Goal: Navigation & Orientation: Find specific page/section

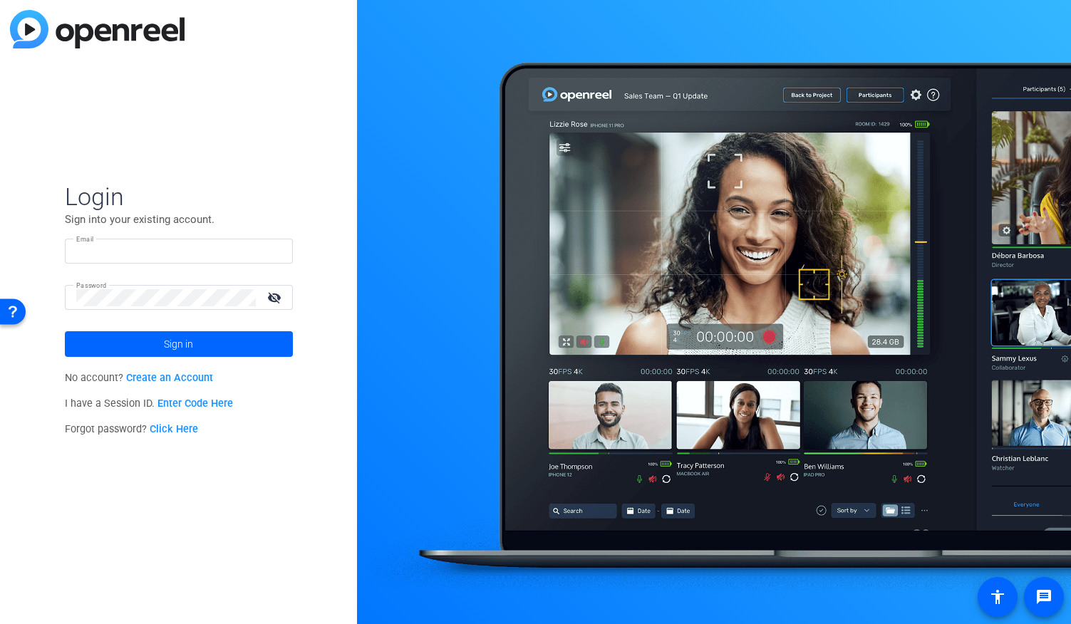
type input "dgarner@churchofjesuschrist.org"
click at [342, 285] on div "Login Sign into your existing account. Email dgarner@churchofjesuschrist.org Pa…" at bounding box center [178, 312] width 357 height 624
click at [349, 225] on div "Login Sign into your existing account. Email dgarner@churchofjesuschrist.org Pa…" at bounding box center [178, 312] width 357 height 624
click at [177, 342] on span "Sign in" at bounding box center [178, 344] width 29 height 36
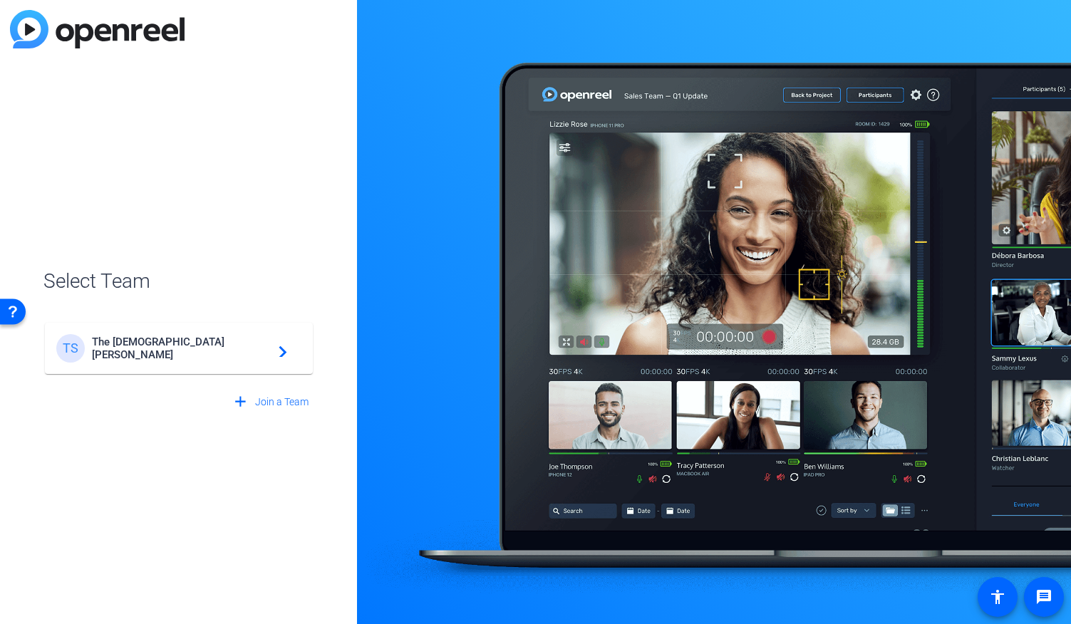
click at [276, 348] on mat-icon "navigate_next" at bounding box center [278, 348] width 17 height 17
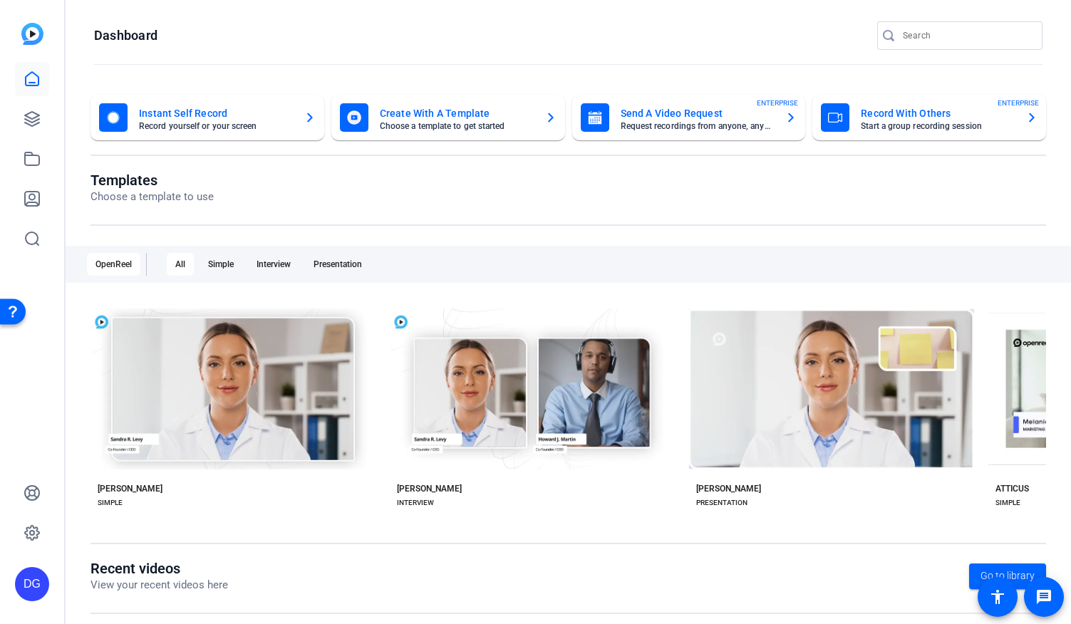
click at [28, 578] on div "DG" at bounding box center [32, 584] width 34 height 34
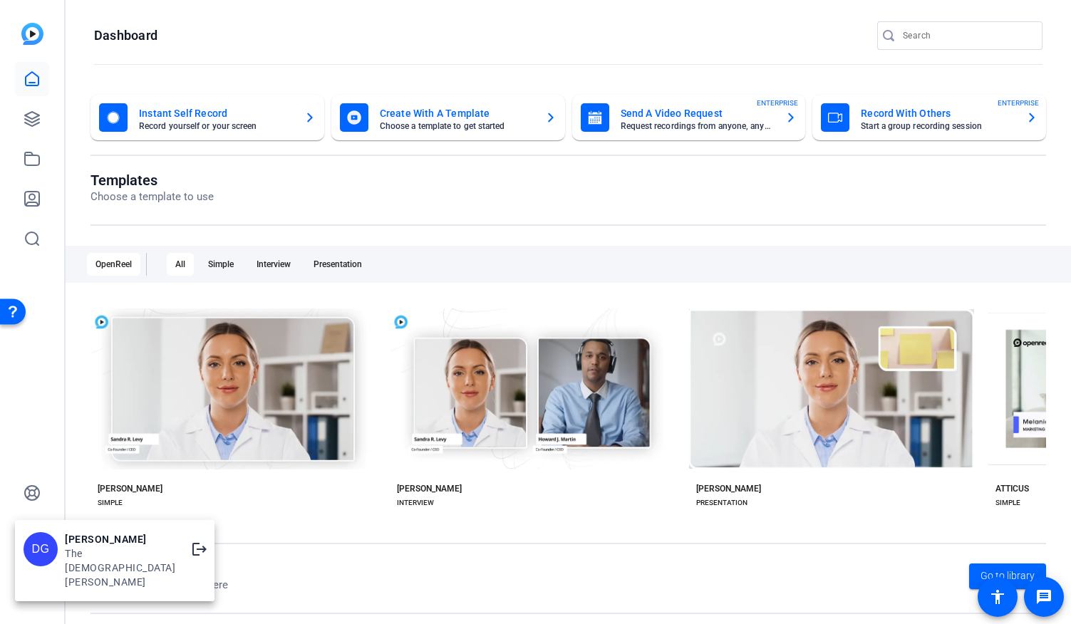
click at [63, 442] on div at bounding box center [535, 312] width 1071 height 624
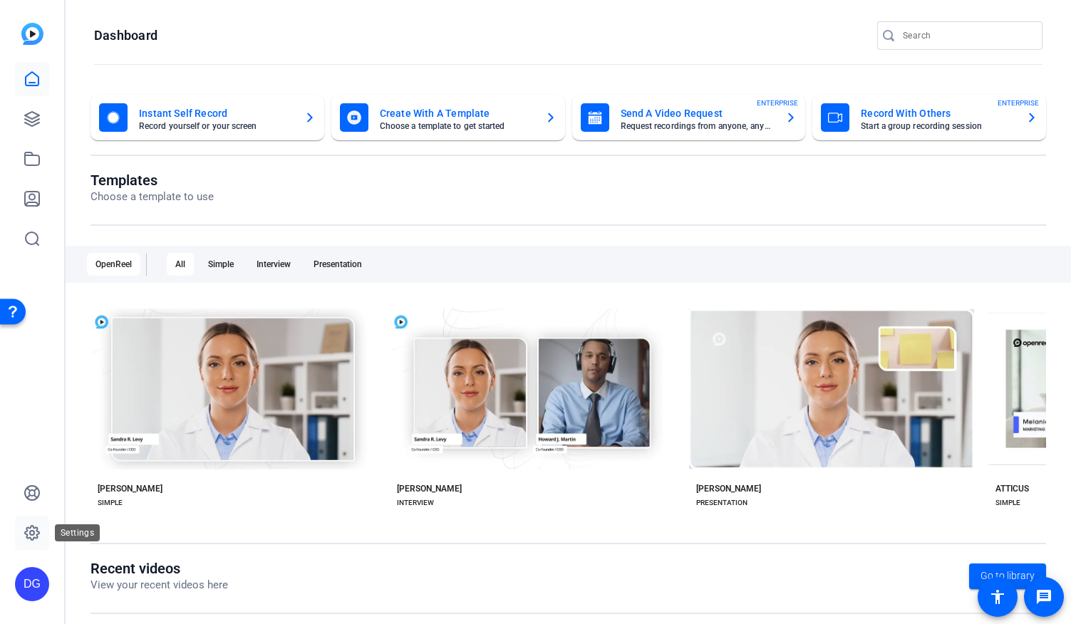
click at [37, 526] on icon at bounding box center [32, 532] width 17 height 17
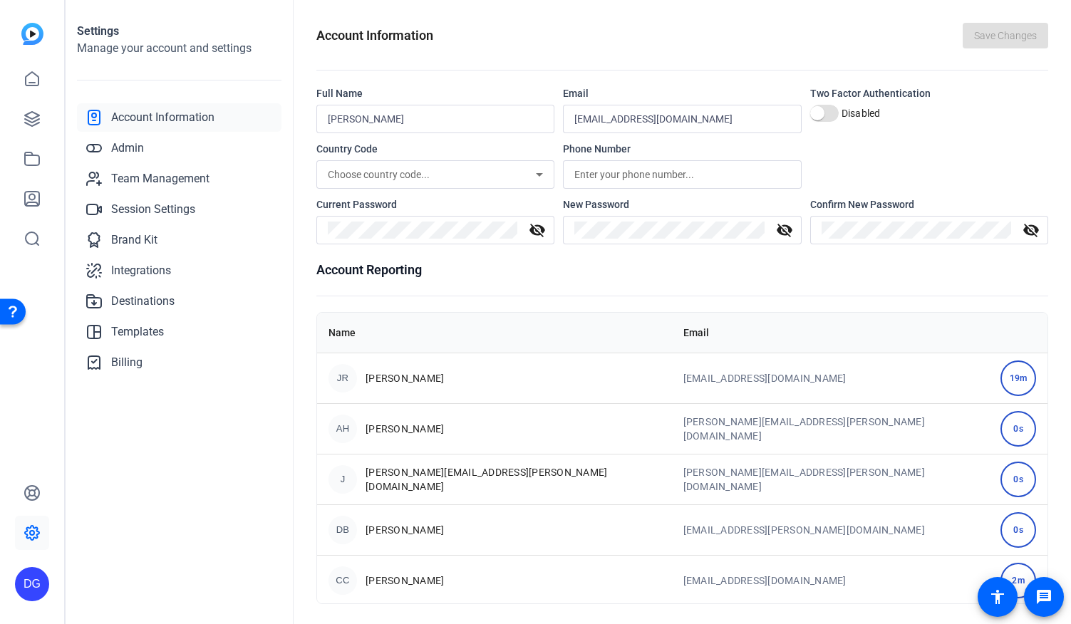
click at [25, 583] on div "DG" at bounding box center [32, 584] width 34 height 34
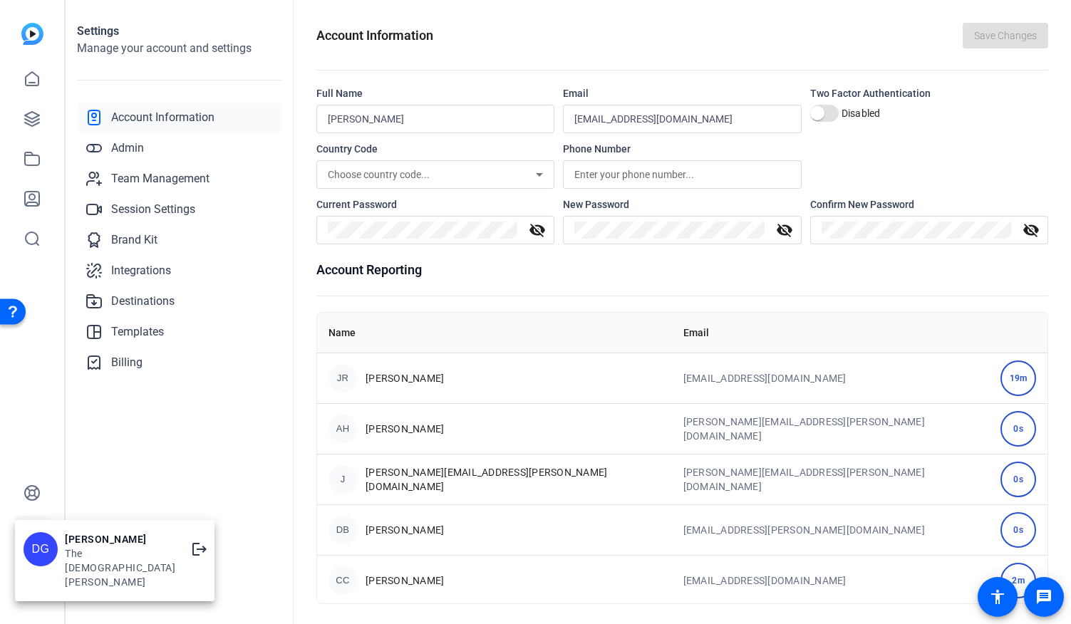
click at [116, 554] on div "The Church of Jesus Christ of Latter-day Saints" at bounding box center [120, 567] width 110 height 43
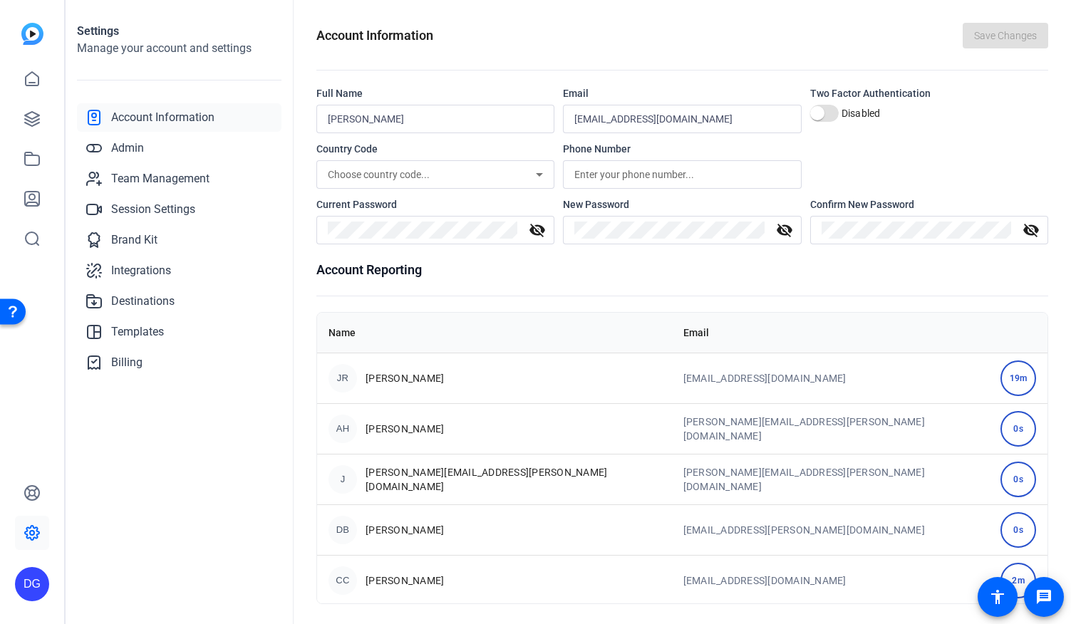
click at [18, 593] on div "DG" at bounding box center [32, 584] width 34 height 34
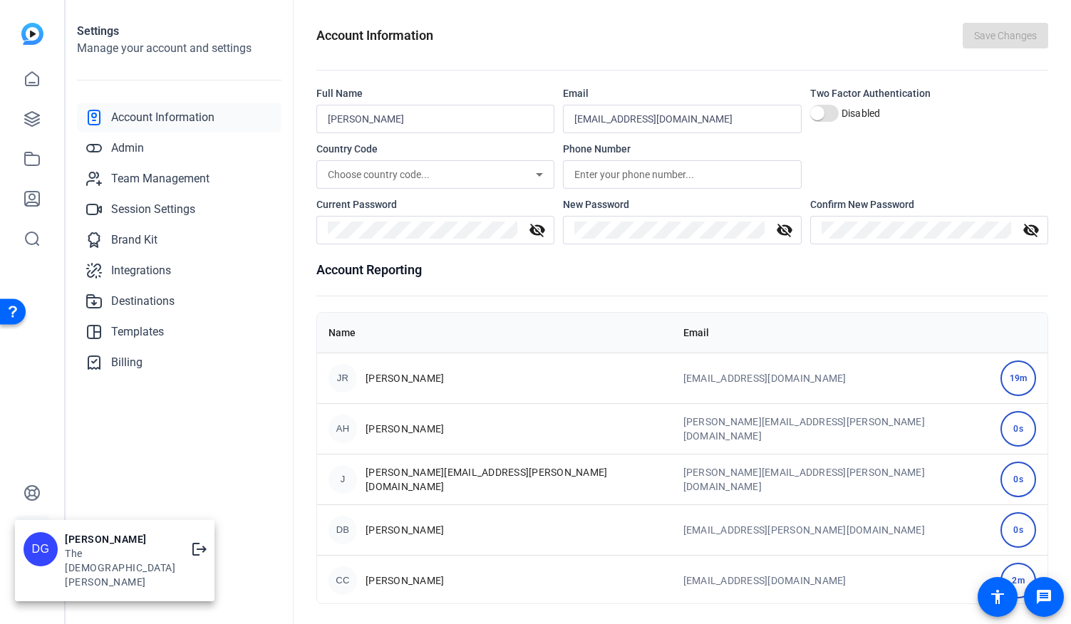
click at [121, 559] on div "The Church of Jesus Christ of Latter-day Saints" at bounding box center [120, 567] width 110 height 43
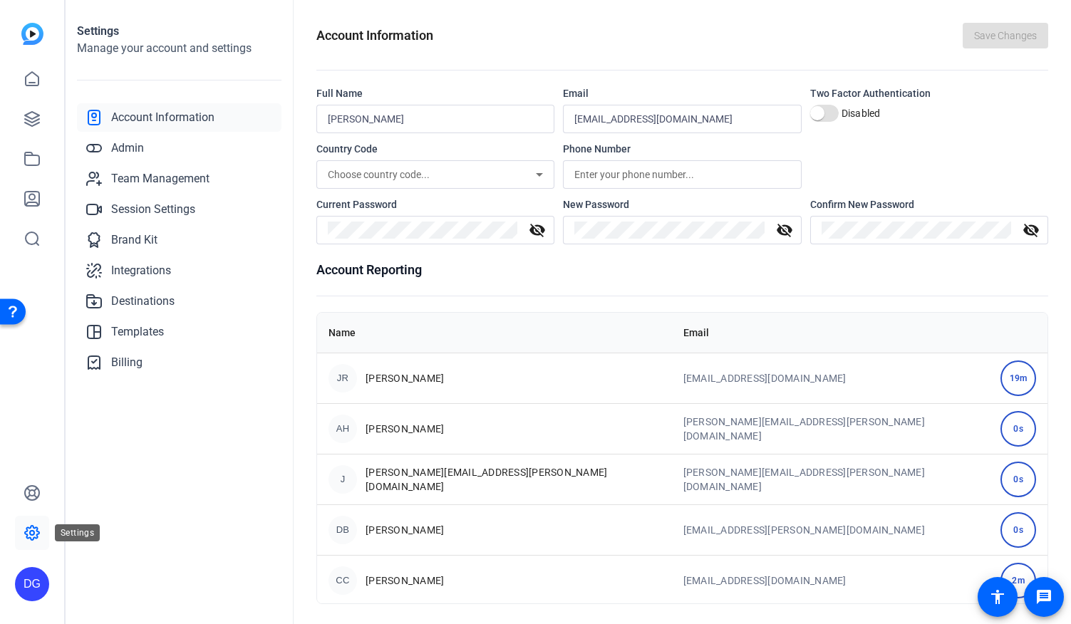
click at [36, 526] on icon at bounding box center [32, 532] width 17 height 17
click at [33, 531] on icon at bounding box center [32, 533] width 4 height 4
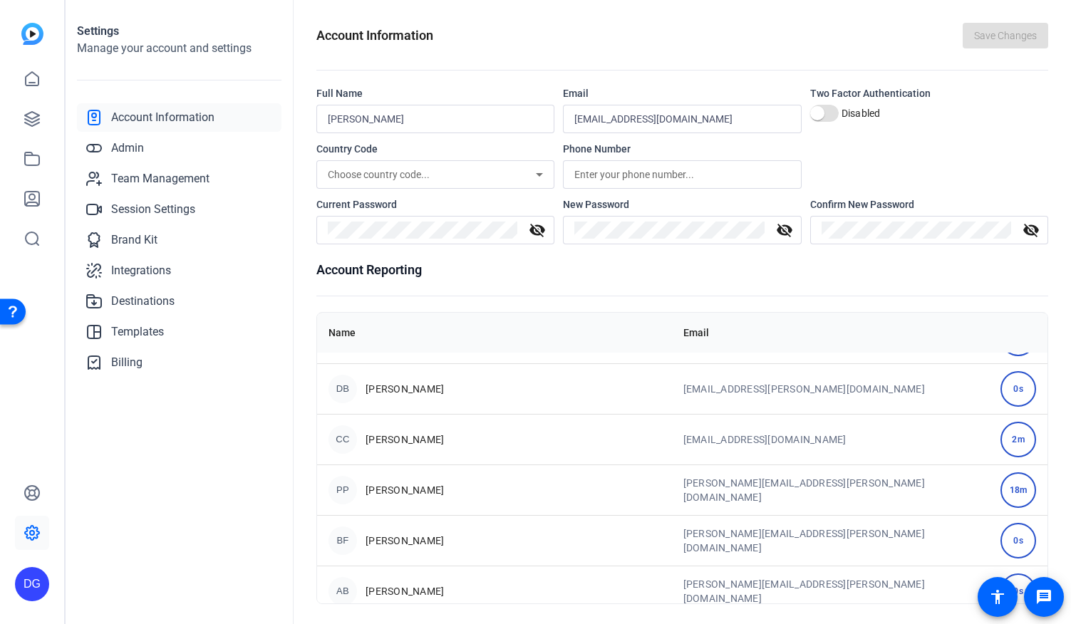
scroll to position [253, 0]
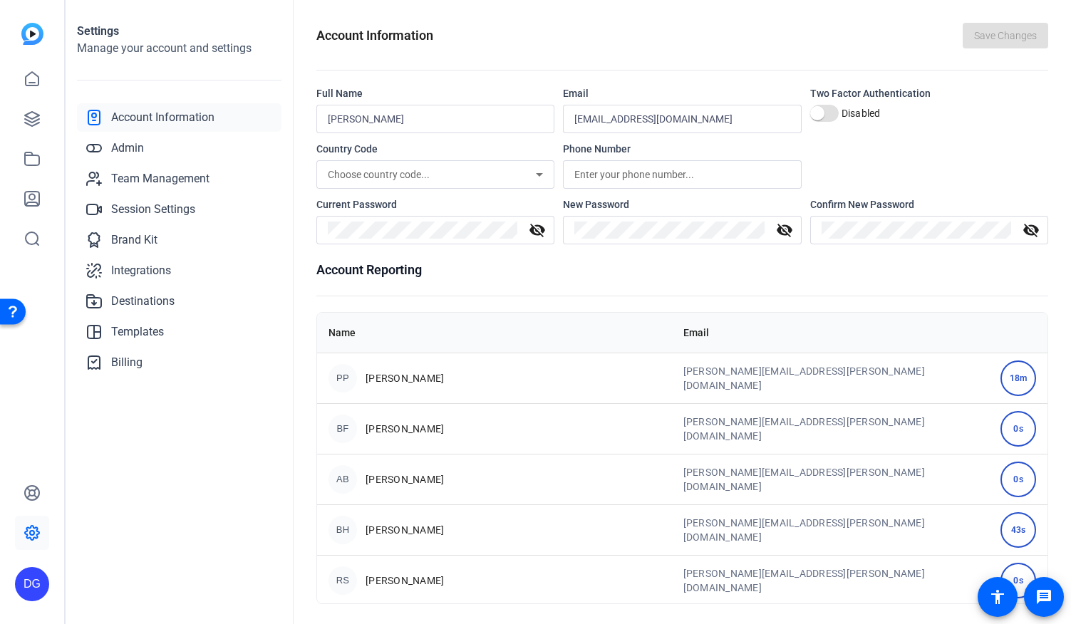
click at [143, 114] on span "Account Information" at bounding box center [162, 117] width 103 height 17
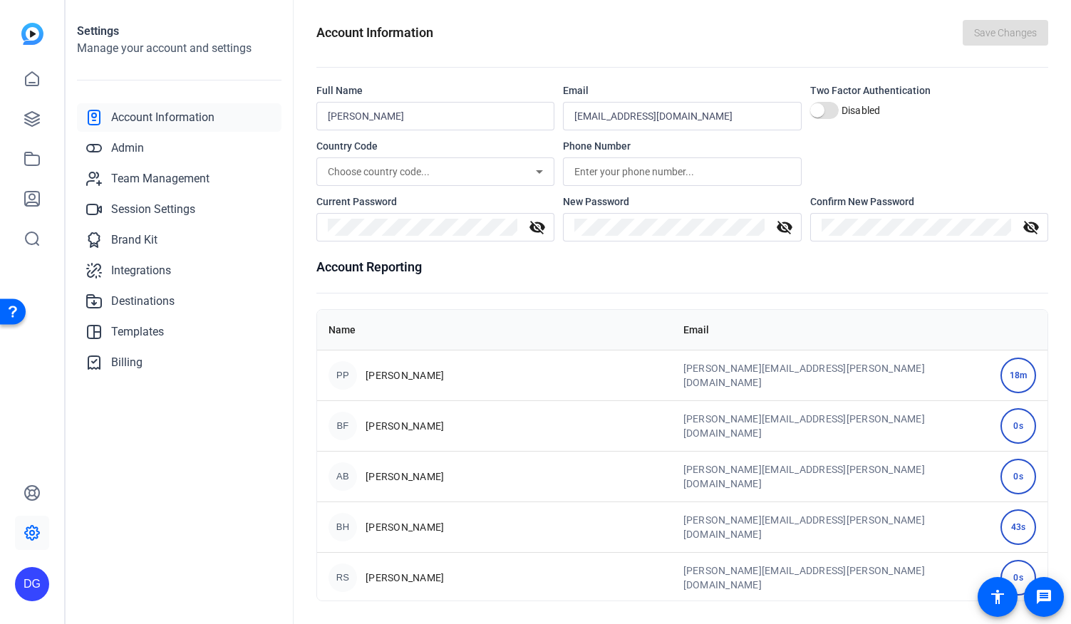
scroll to position [0, 0]
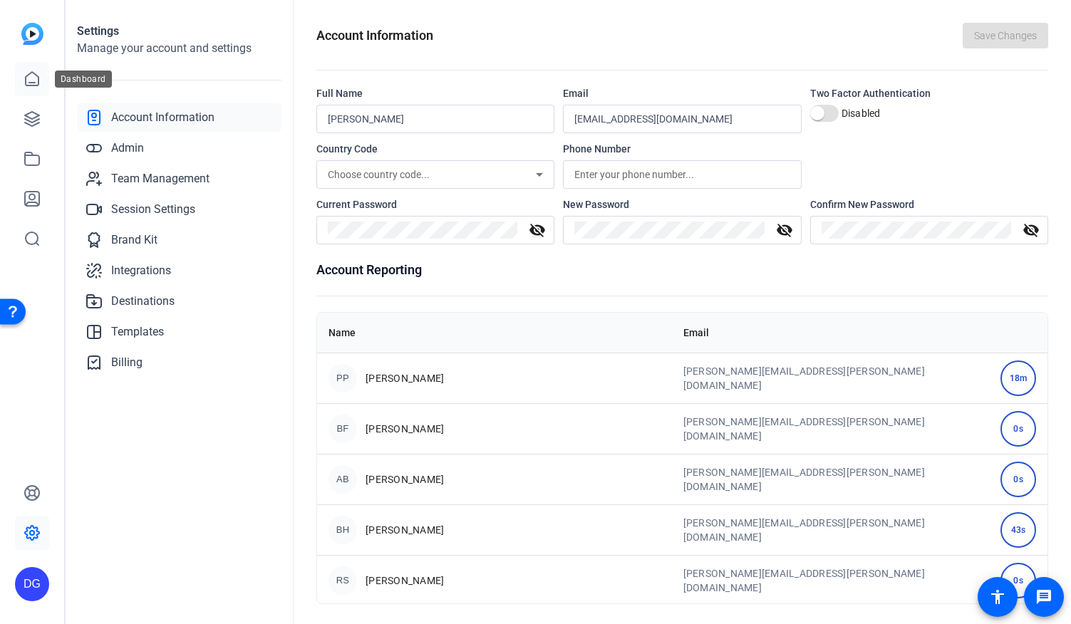
click at [28, 74] on icon at bounding box center [32, 79] width 13 height 14
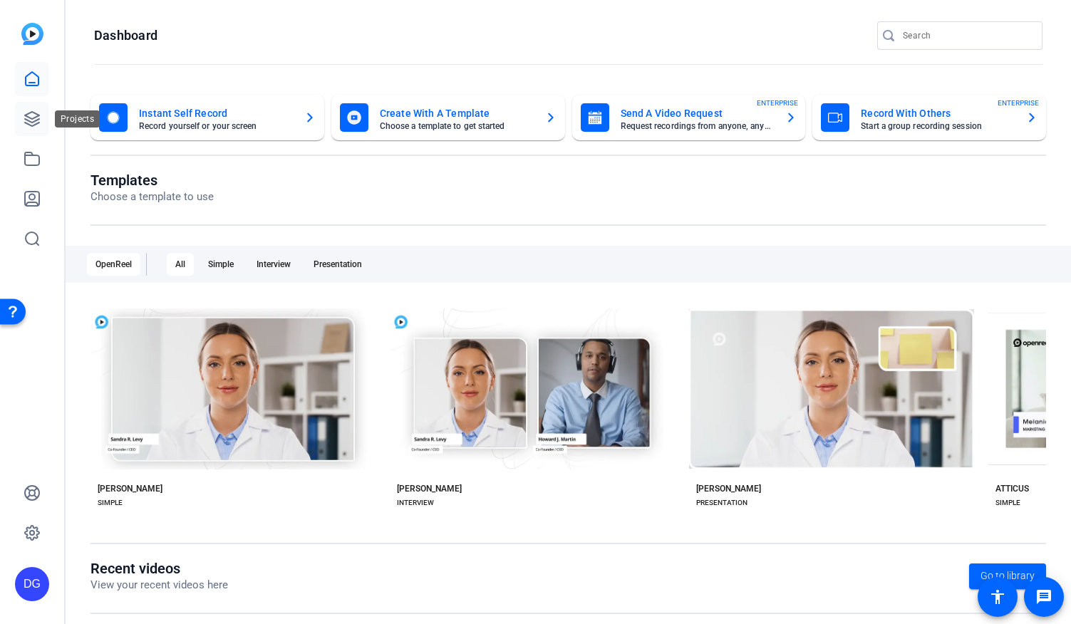
click at [28, 118] on icon at bounding box center [32, 118] width 17 height 17
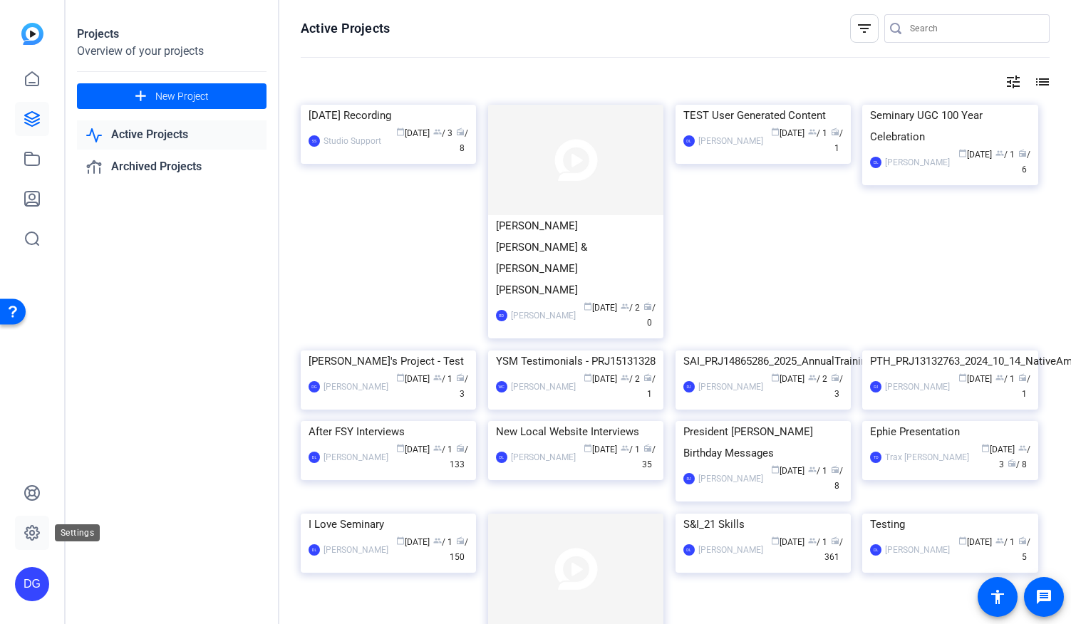
click at [31, 532] on icon at bounding box center [32, 532] width 17 height 17
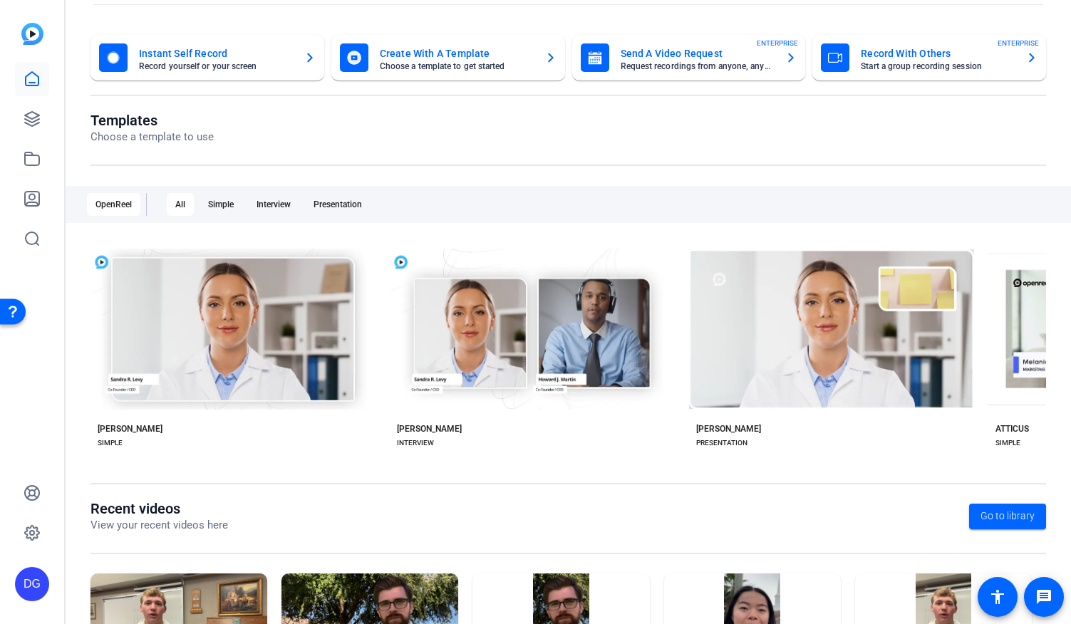
scroll to position [185, 0]
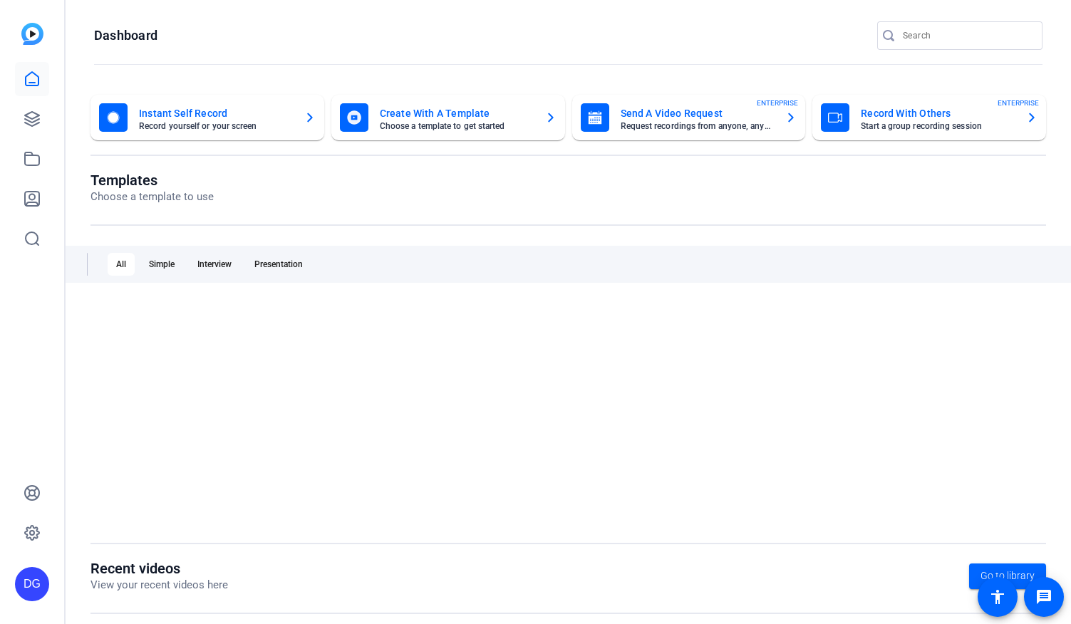
click at [390, 51] on openreel-divider-bar at bounding box center [568, 65] width 948 height 31
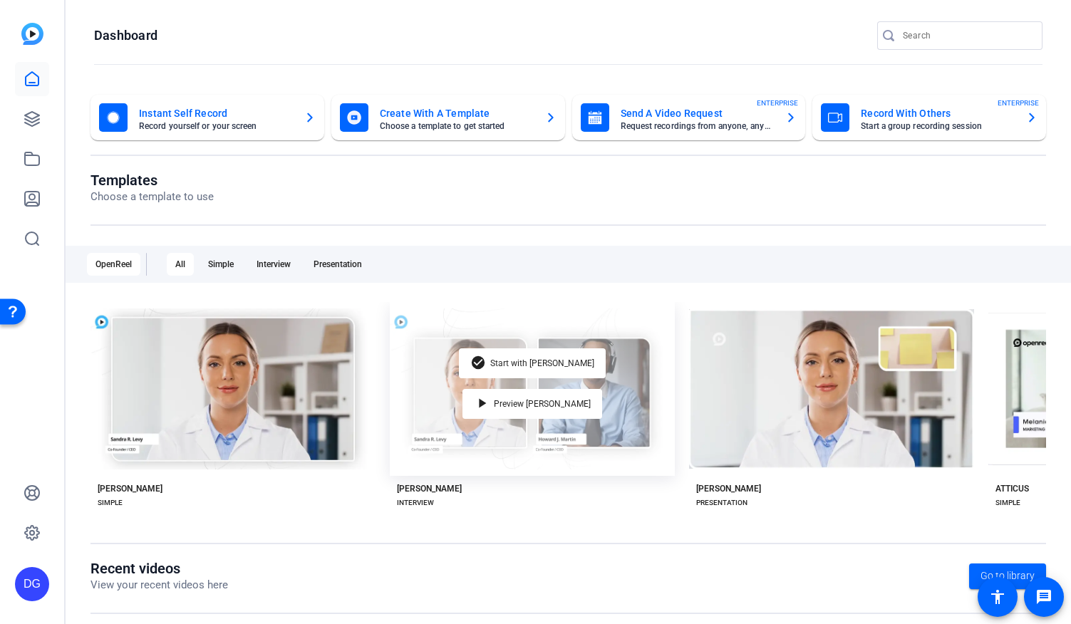
scroll to position [185, 0]
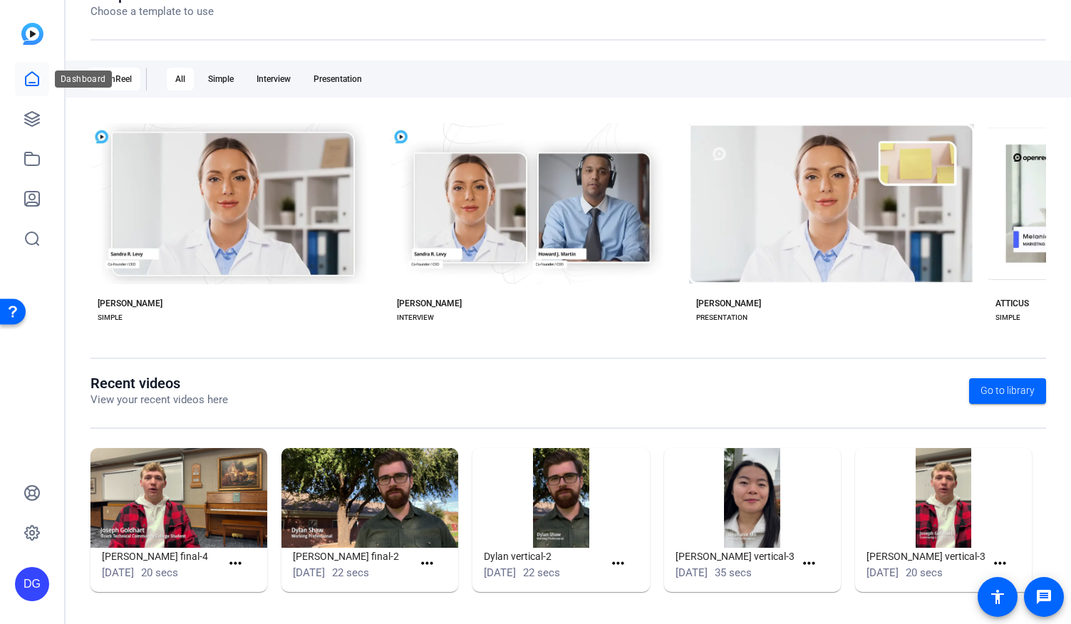
click at [28, 76] on icon at bounding box center [32, 79] width 17 height 17
